Goal: Information Seeking & Learning: Compare options

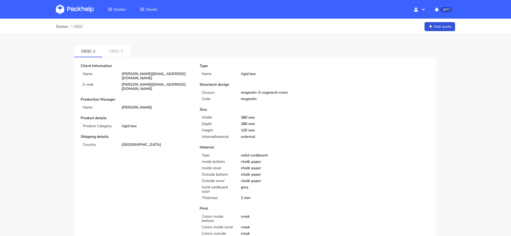
click at [154, 72] on p "[PERSON_NAME][EMAIL_ADDRESS][DOMAIN_NAME]" at bounding box center [157, 76] width 71 height 9
copy div "[PERSON_NAME][EMAIL_ADDRESS][DOMAIN_NAME]"
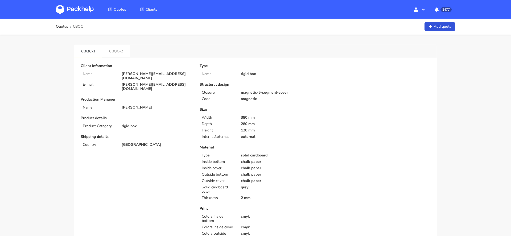
click at [79, 26] on span "CBQC" at bounding box center [78, 26] width 10 height 4
copy span "CBQC"
click at [115, 56] on link "CBQC-2" at bounding box center [116, 51] width 28 height 12
click at [76, 25] on span "CBQC" at bounding box center [78, 26] width 10 height 4
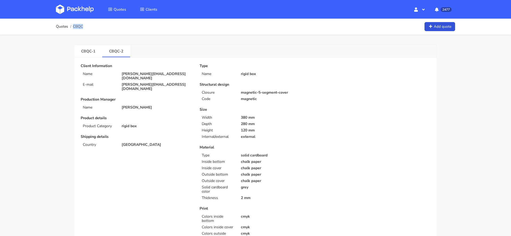
click at [76, 25] on span "CBQC" at bounding box center [78, 26] width 10 height 4
copy span "CBQC"
click at [89, 53] on link "CBQC-1" at bounding box center [88, 51] width 28 height 12
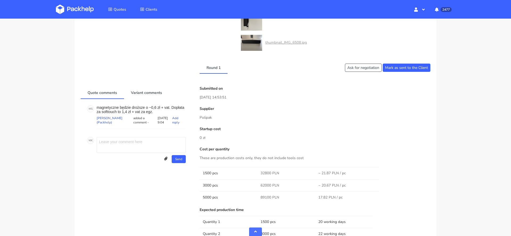
scroll to position [425, 0]
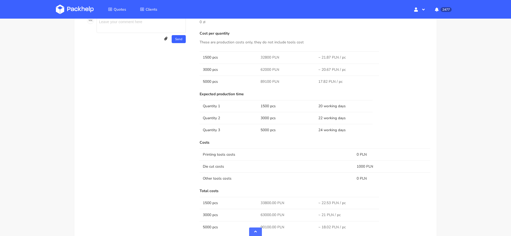
scroll to position [539, 0]
click at [265, 57] on span "32800 PLN" at bounding box center [270, 58] width 19 height 5
copy span "32800"
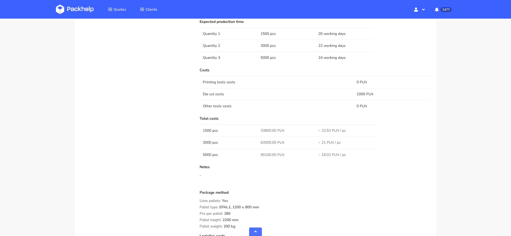
scroll to position [617, 0]
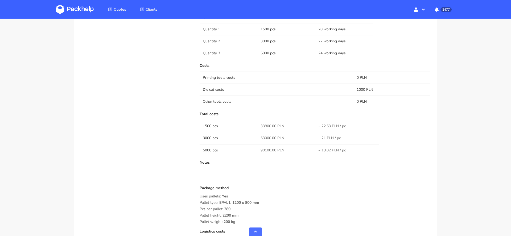
click at [265, 123] on span "33800.00 PLN" at bounding box center [273, 125] width 24 height 5
copy span "33800.00"
click at [291, 160] on p "Notes" at bounding box center [315, 162] width 231 height 4
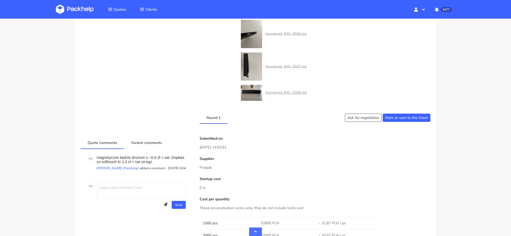
scroll to position [0, 0]
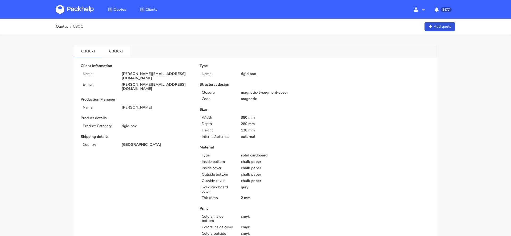
click at [149, 72] on p "[PERSON_NAME][EMAIL_ADDRESS][DOMAIN_NAME]" at bounding box center [157, 76] width 71 height 9
copy div "[PERSON_NAME][EMAIL_ADDRESS][DOMAIN_NAME]"
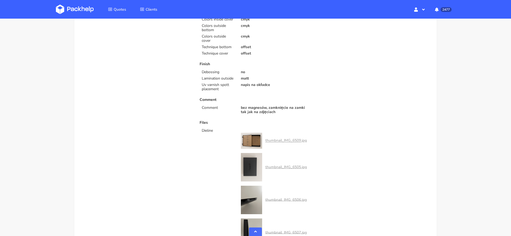
scroll to position [393, 0]
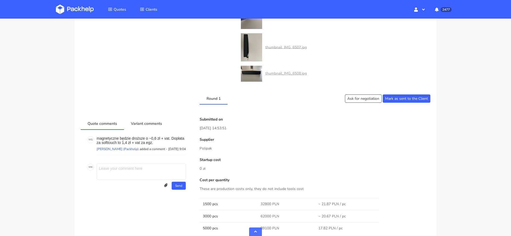
click at [208, 148] on p "Polipak" at bounding box center [315, 149] width 231 height 6
copy p "Polipak"
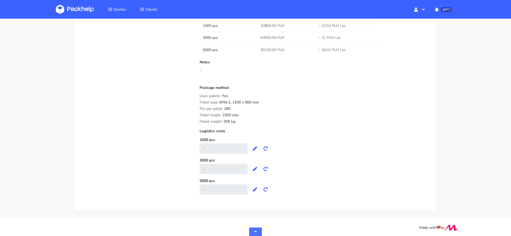
scroll to position [717, 0]
click at [244, 119] on div "Pallet weight: 200 kg" at bounding box center [315, 121] width 231 height 4
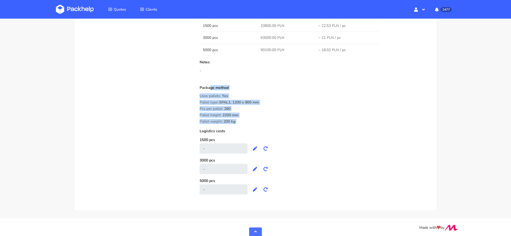
drag, startPoint x: 240, startPoint y: 123, endPoint x: 199, endPoint y: 85, distance: 55.7
copy div "Package method Uses pallets: Yes Pallet type: EPAL1, 1200 x 800 mm Pcs per pall…"
click at [294, 81] on div "Costs Printing tools costs 0 PLN Die cut costs 1000 PLN Other tools costs 0 PLN…" at bounding box center [315, 78] width 231 height 231
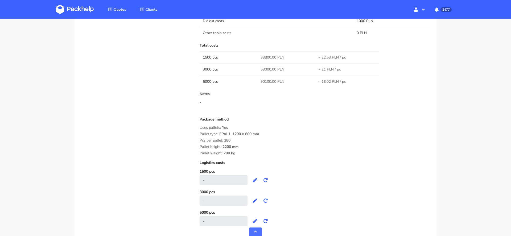
scroll to position [686, 0]
click at [269, 68] on span "63000.00 PLN" at bounding box center [273, 69] width 24 height 5
copy span "63000.00"
click at [263, 80] on span "90100.00 PLN" at bounding box center [273, 81] width 24 height 5
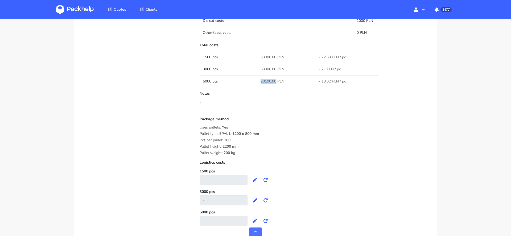
click at [263, 80] on span "90100.00 PLN" at bounding box center [273, 81] width 24 height 5
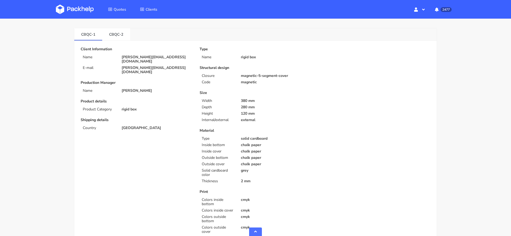
scroll to position [0, 0]
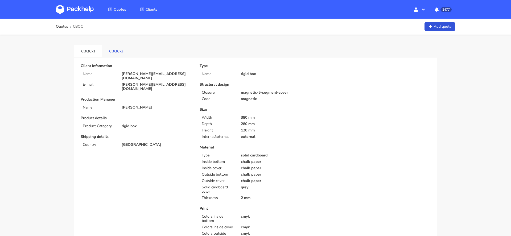
click at [113, 53] on link "CBQC-2" at bounding box center [116, 51] width 28 height 12
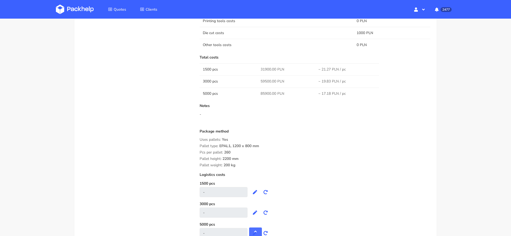
scroll to position [621, 0]
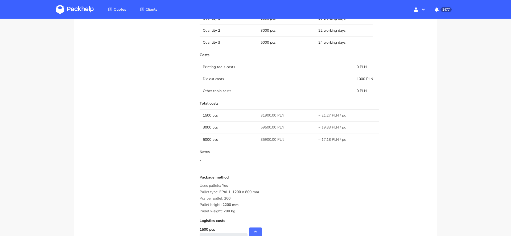
click at [268, 113] on span "31900.00 PLN" at bounding box center [273, 115] width 24 height 5
click at [270, 127] on span "59500.00 PLN" at bounding box center [273, 127] width 24 height 5
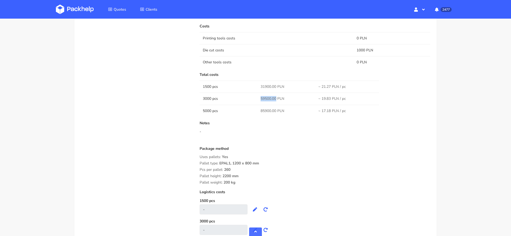
scroll to position [658, 0]
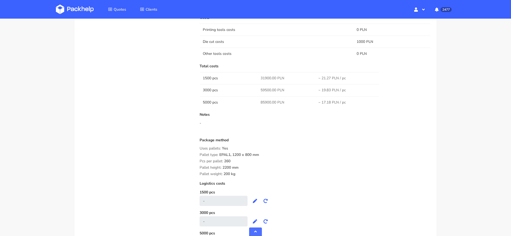
click at [269, 98] on td "85900.00 PLN" at bounding box center [286, 102] width 58 height 12
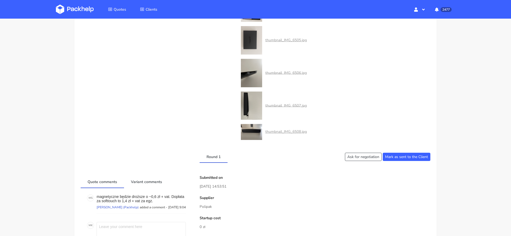
scroll to position [0, 0]
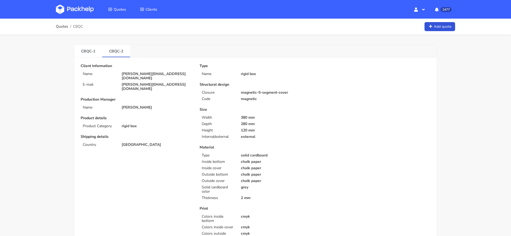
click at [84, 9] on img at bounding box center [75, 10] width 38 height 10
